Goal: Information Seeking & Learning: Check status

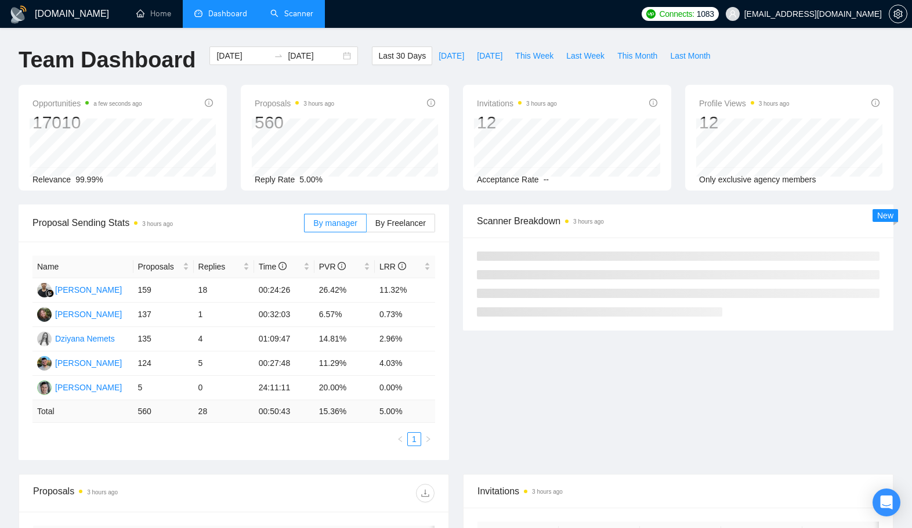
click at [310, 19] on link "Scanner" at bounding box center [291, 14] width 43 height 10
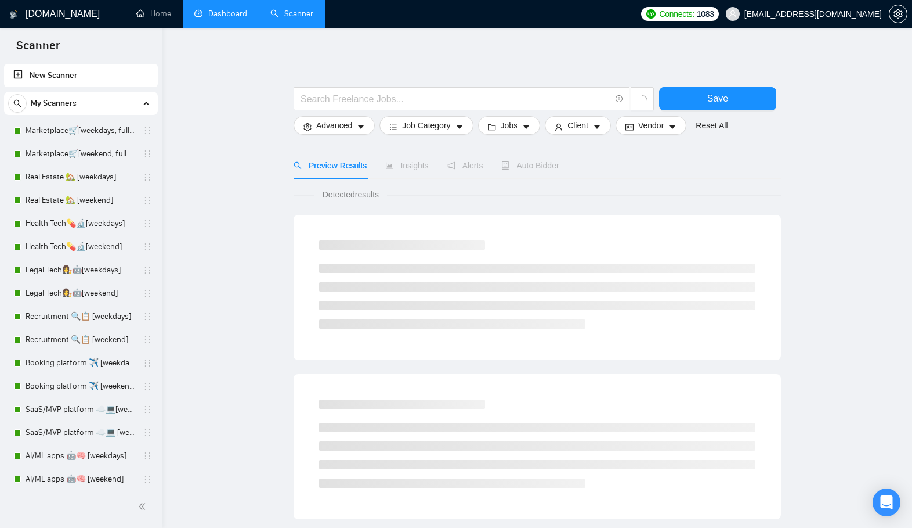
click at [236, 14] on link "Dashboard" at bounding box center [220, 14] width 53 height 10
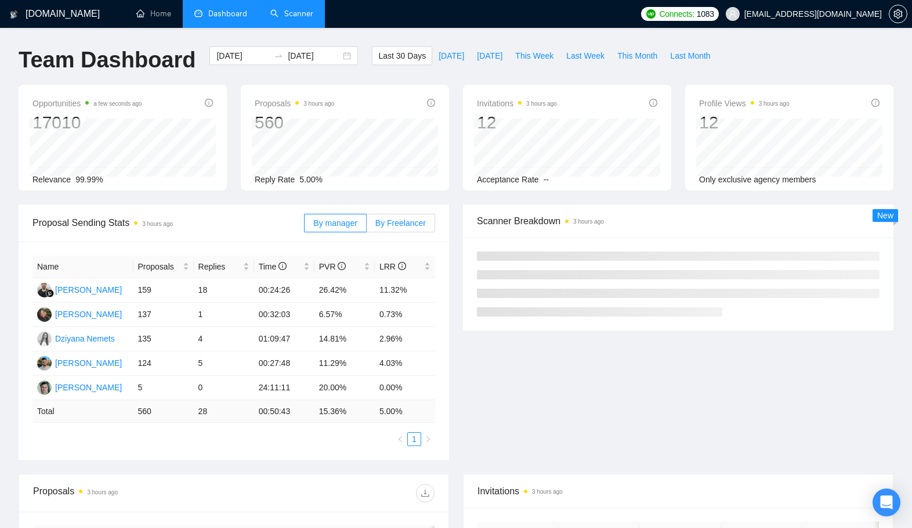
click at [409, 218] on span "By Freelancer" at bounding box center [401, 222] width 50 height 9
click at [367, 226] on input "By Freelancer" at bounding box center [367, 226] width 0 height 0
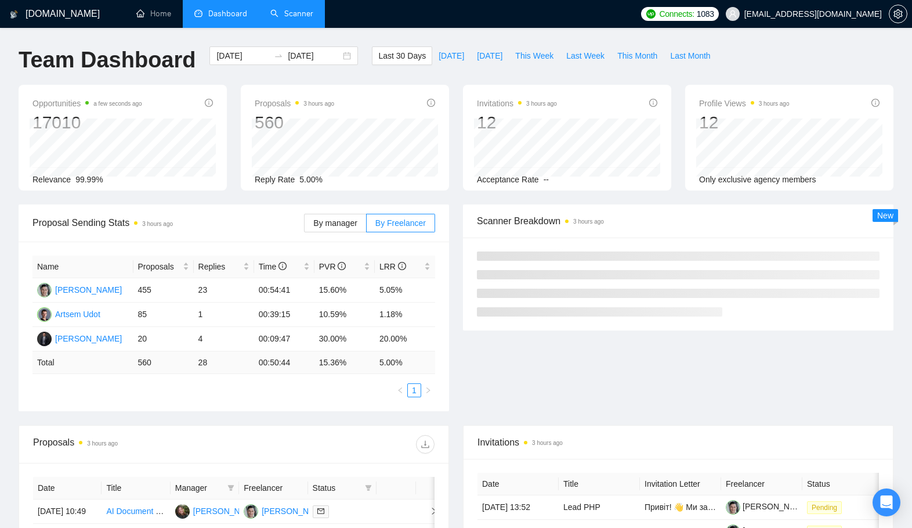
click at [344, 425] on div "Proposals 3 hours ago" at bounding box center [234, 443] width 402 height 37
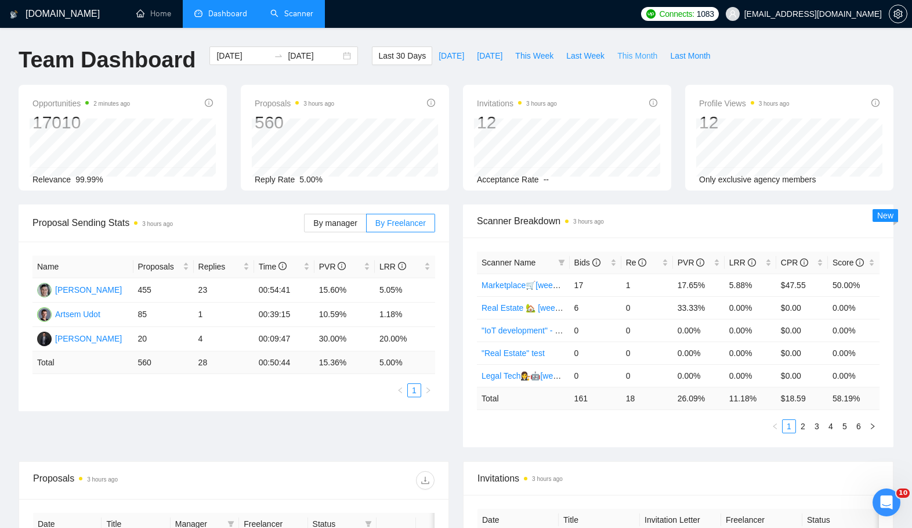
click at [654, 60] on span "This Month" at bounding box center [638, 55] width 40 height 13
type input "[DATE]"
click at [372, 474] on div at bounding box center [334, 480] width 201 height 19
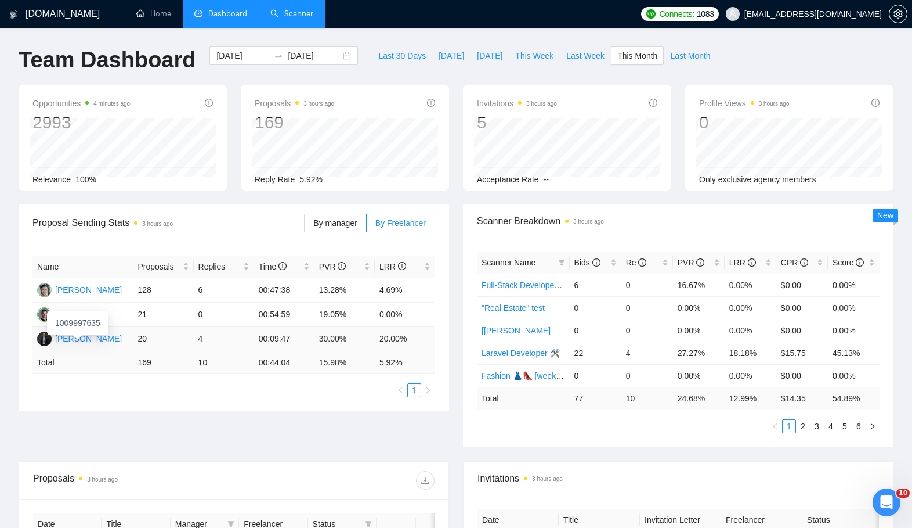
drag, startPoint x: 156, startPoint y: 339, endPoint x: 118, endPoint y: 341, distance: 37.2
click at [118, 341] on tr "[PERSON_NAME] 20 4 00:09:47 30.00% 20.00%" at bounding box center [234, 339] width 403 height 24
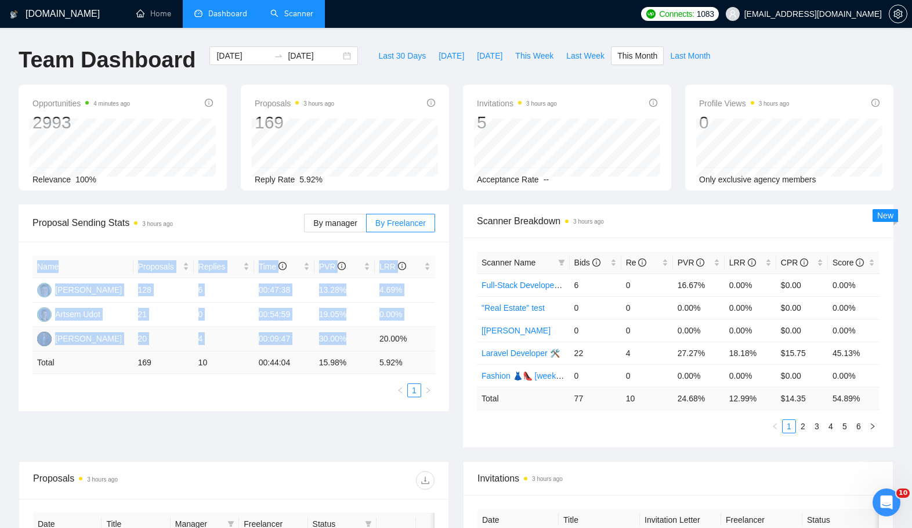
drag, startPoint x: 374, startPoint y: 339, endPoint x: 432, endPoint y: 341, distance: 58.1
click at [436, 339] on div "Name Proposals Replies Time PVR LRR [PERSON_NAME] 128 6 00:47:38 13.28% 4.69% A…" at bounding box center [234, 325] width 431 height 169
click at [420, 343] on td "20.00%" at bounding box center [405, 339] width 60 height 24
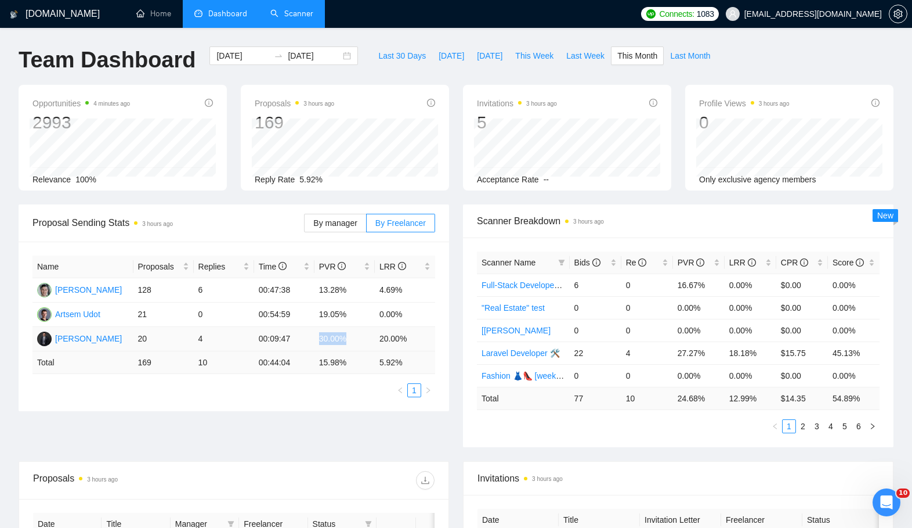
drag, startPoint x: 317, startPoint y: 342, endPoint x: 354, endPoint y: 338, distance: 36.9
click at [354, 338] on td "30.00%" at bounding box center [345, 339] width 60 height 24
drag, startPoint x: 397, startPoint y: 335, endPoint x: 410, endPoint y: 335, distance: 12.8
click at [410, 335] on td "20.00%" at bounding box center [405, 339] width 60 height 24
click at [172, 203] on div "Opportunities 26 minutes ago 2993 [DATE] Relevant 0 Relevance 100% Proposals 3 …" at bounding box center [456, 145] width 889 height 120
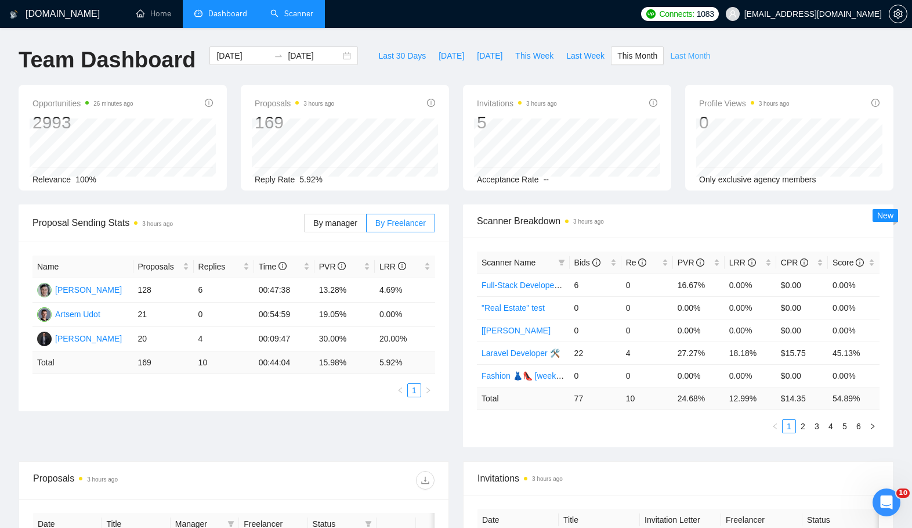
click at [684, 55] on span "Last Month" at bounding box center [690, 55] width 40 height 13
type input "[DATE]"
click at [337, 222] on span "By manager" at bounding box center [335, 222] width 44 height 9
click at [305, 226] on input "By manager" at bounding box center [305, 226] width 0 height 0
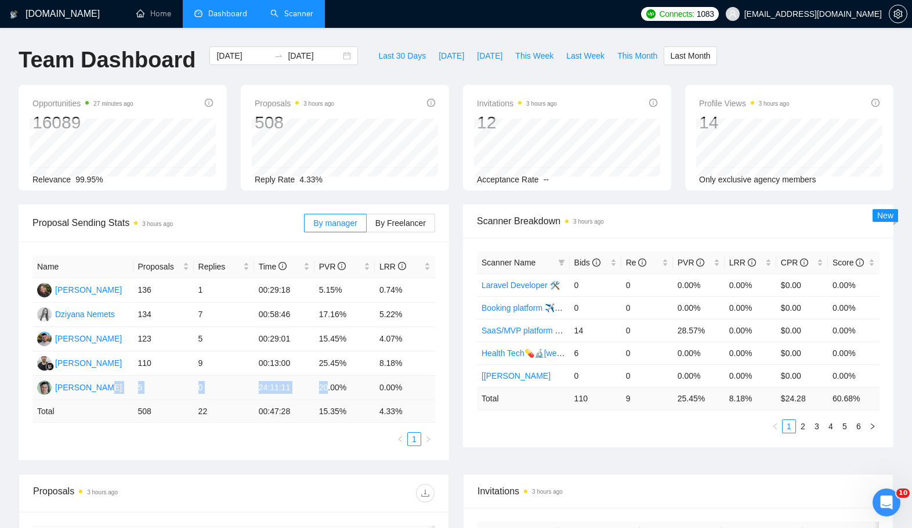
drag, startPoint x: 120, startPoint y: 390, endPoint x: 327, endPoint y: 385, distance: 206.7
click at [327, 385] on tr "[PERSON_NAME] 5 0 24:11:11 20.00% 0.00%" at bounding box center [234, 388] width 403 height 24
click at [325, 378] on td "20.00%" at bounding box center [345, 388] width 60 height 24
drag, startPoint x: 320, startPoint y: 390, endPoint x: 352, endPoint y: 387, distance: 32.1
click at [352, 387] on td "20.00%" at bounding box center [345, 388] width 60 height 24
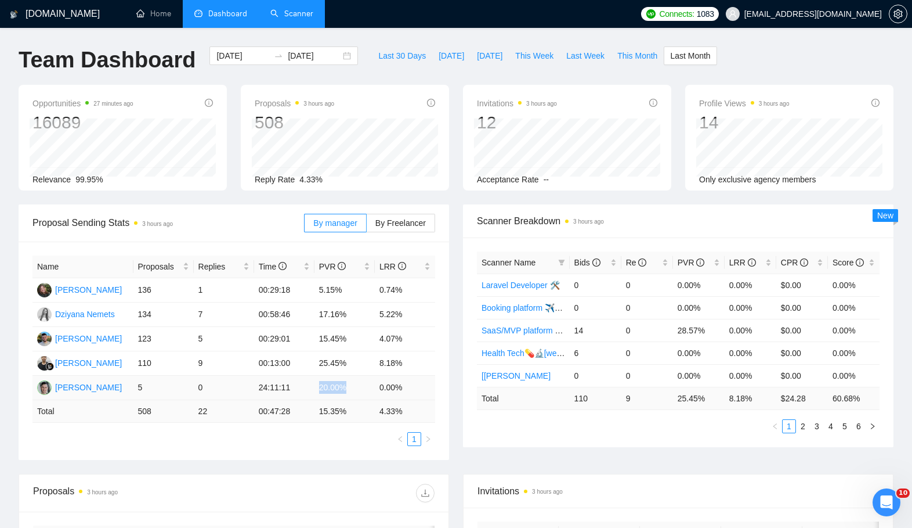
click at [349, 384] on td "20.00%" at bounding box center [345, 388] width 60 height 24
drag, startPoint x: 405, startPoint y: 386, endPoint x: 426, endPoint y: 384, distance: 21.6
click at [426, 384] on td "0.00%" at bounding box center [405, 388] width 60 height 24
click at [420, 384] on td "0.00%" at bounding box center [405, 388] width 60 height 24
drag, startPoint x: 181, startPoint y: 383, endPoint x: 139, endPoint y: 385, distance: 41.9
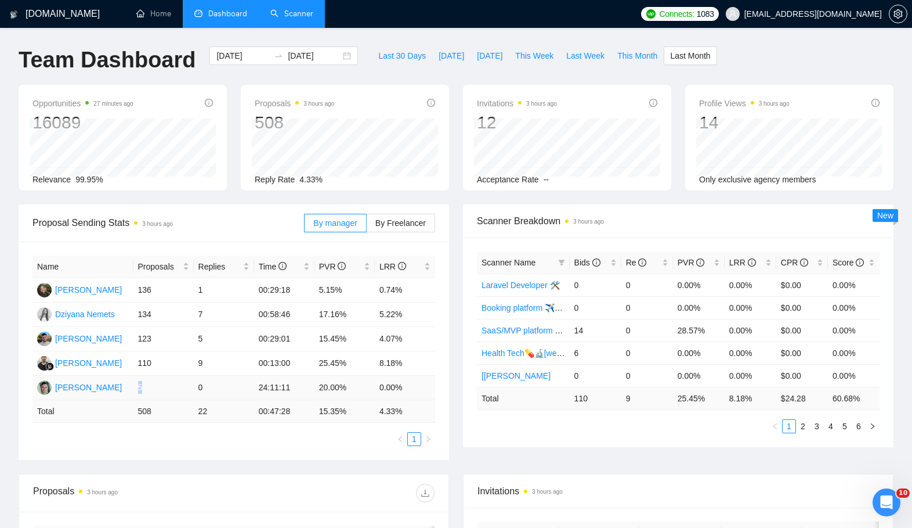
click at [139, 385] on td "5" at bounding box center [163, 388] width 60 height 24
drag, startPoint x: 241, startPoint y: 384, endPoint x: 348, endPoint y: 384, distance: 106.8
click at [348, 384] on tr "[PERSON_NAME] 5 0 24:11:11 20.00% 0.00%" at bounding box center [234, 388] width 403 height 24
click at [348, 384] on td "20.00%" at bounding box center [345, 388] width 60 height 24
drag, startPoint x: 349, startPoint y: 385, endPoint x: 316, endPoint y: 387, distance: 33.7
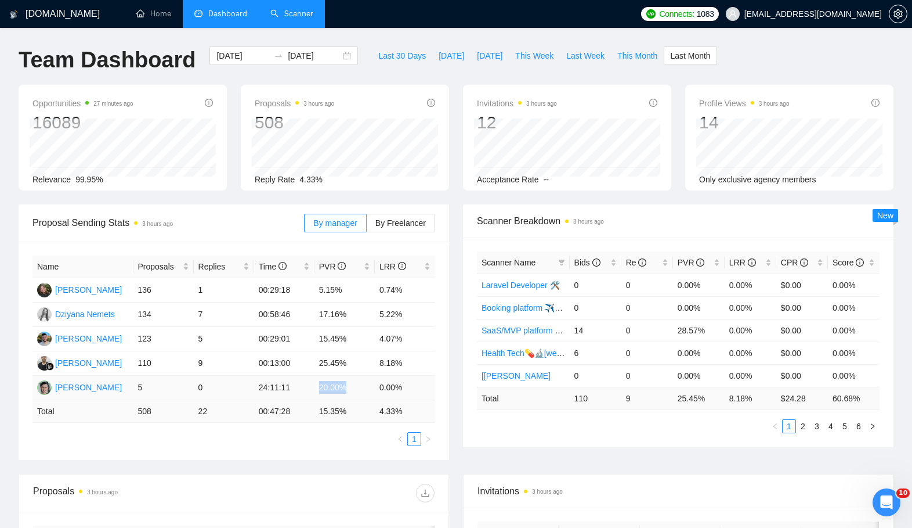
click at [316, 387] on td "20.00%" at bounding box center [345, 388] width 60 height 24
click at [316, 383] on td "20.00%" at bounding box center [345, 388] width 60 height 24
drag, startPoint x: 348, startPoint y: 389, endPoint x: 286, endPoint y: 388, distance: 62.1
click at [400, 389] on tr "[PERSON_NAME] 5 0 24:11:11 20.00% 0.00%" at bounding box center [234, 388] width 403 height 24
drag, startPoint x: 181, startPoint y: 388, endPoint x: 165, endPoint y: 387, distance: 15.7
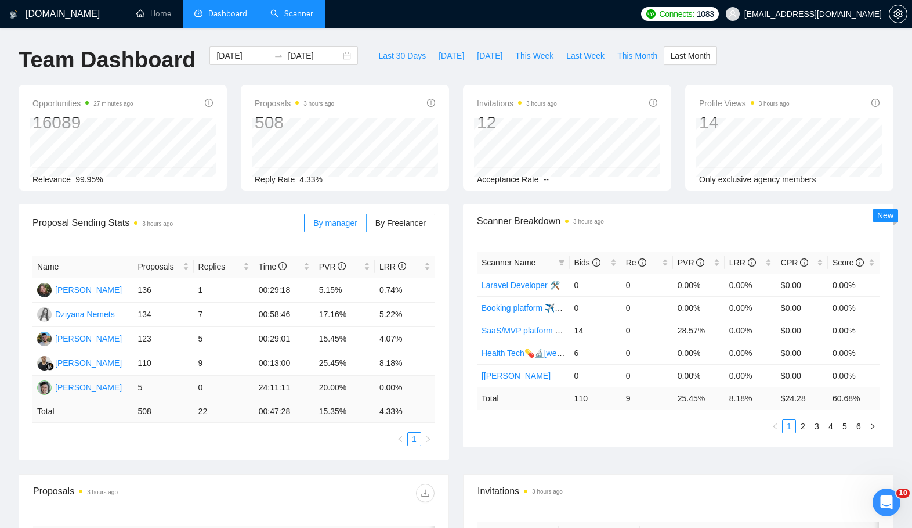
click at [178, 388] on td "5" at bounding box center [163, 388] width 60 height 24
drag, startPoint x: 165, startPoint y: 387, endPoint x: 134, endPoint y: 384, distance: 30.9
click at [134, 384] on td "5" at bounding box center [163, 388] width 60 height 24
drag, startPoint x: 211, startPoint y: 387, endPoint x: 150, endPoint y: 388, distance: 61.0
click at [150, 388] on tr "[PERSON_NAME] 5 0 24:11:11 20.00% 0.00%" at bounding box center [234, 388] width 403 height 24
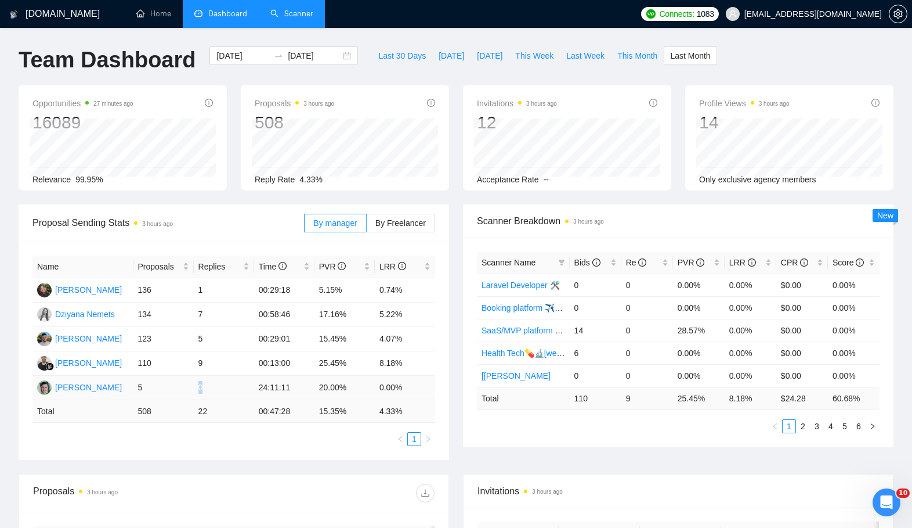
click at [157, 386] on td "5" at bounding box center [163, 388] width 60 height 24
